Goal: Task Accomplishment & Management: Manage account settings

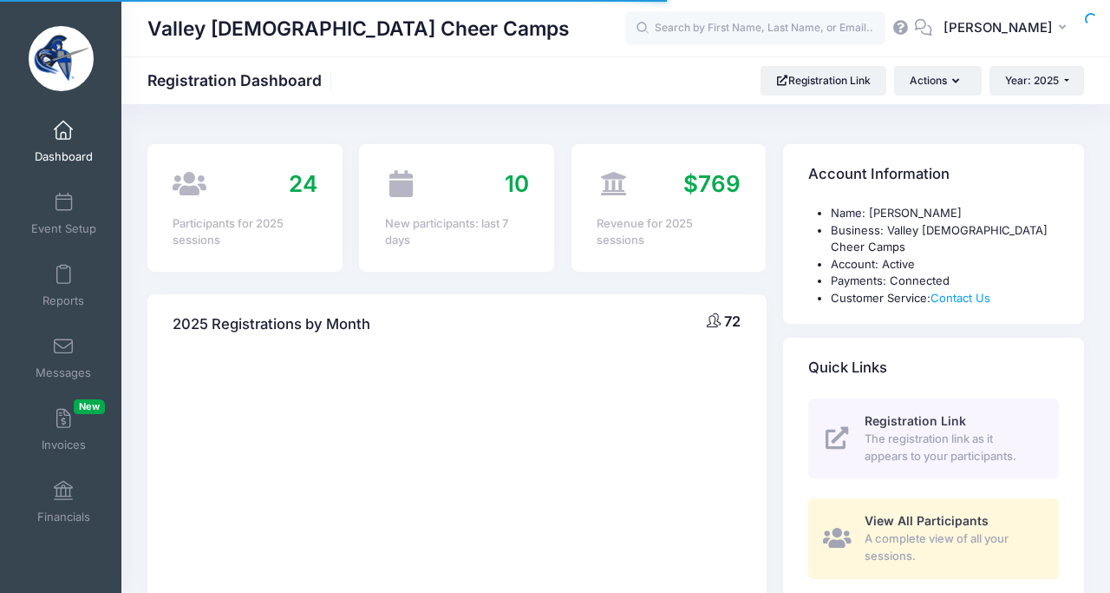
select select
